Goal: Task Accomplishment & Management: Manage account settings

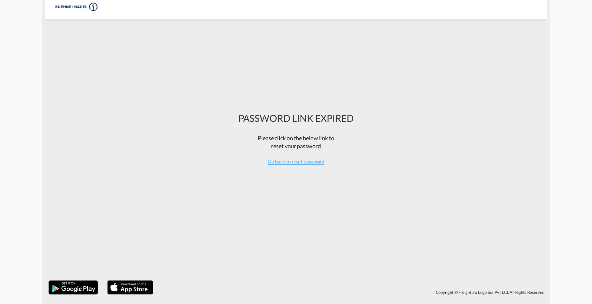
click at [286, 157] on div "Please click on the below link to reset your password" at bounding box center [297, 144] width 116 height 27
click at [286, 158] on div "Go back to reset password" at bounding box center [297, 161] width 116 height 7
click at [286, 161] on span "Go back to reset password" at bounding box center [296, 161] width 57 height 6
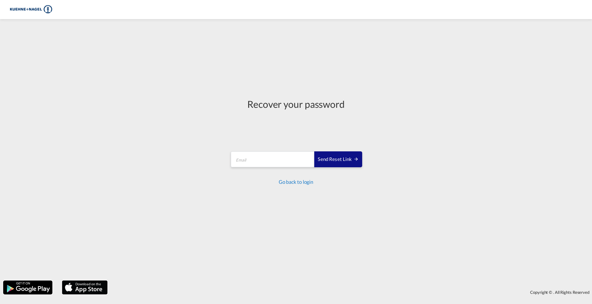
click at [286, 180] on link "Go back to login" at bounding box center [296, 182] width 35 height 6
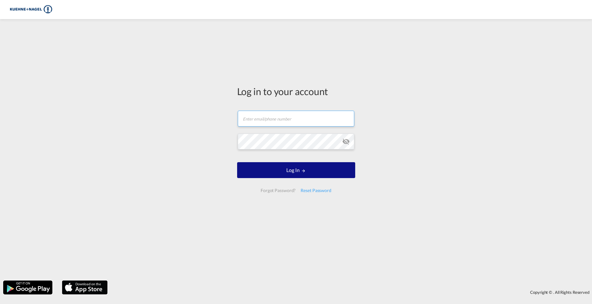
type input "[PERSON_NAME][EMAIL_ADDRESS][PERSON_NAME][PERSON_NAME][DOMAIN_NAME]"
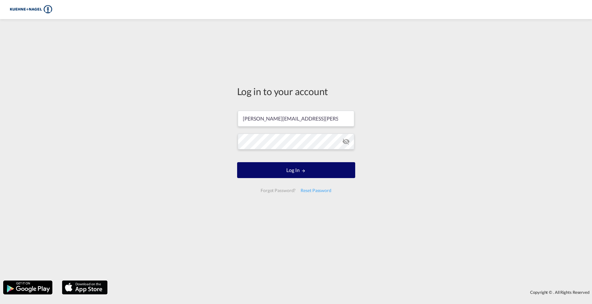
click at [293, 164] on button "Log In" at bounding box center [296, 170] width 118 height 16
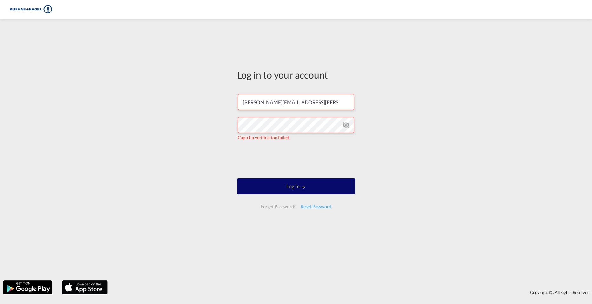
click at [300, 191] on button "Log In" at bounding box center [296, 186] width 118 height 16
